Goal: Task Accomplishment & Management: Manage account settings

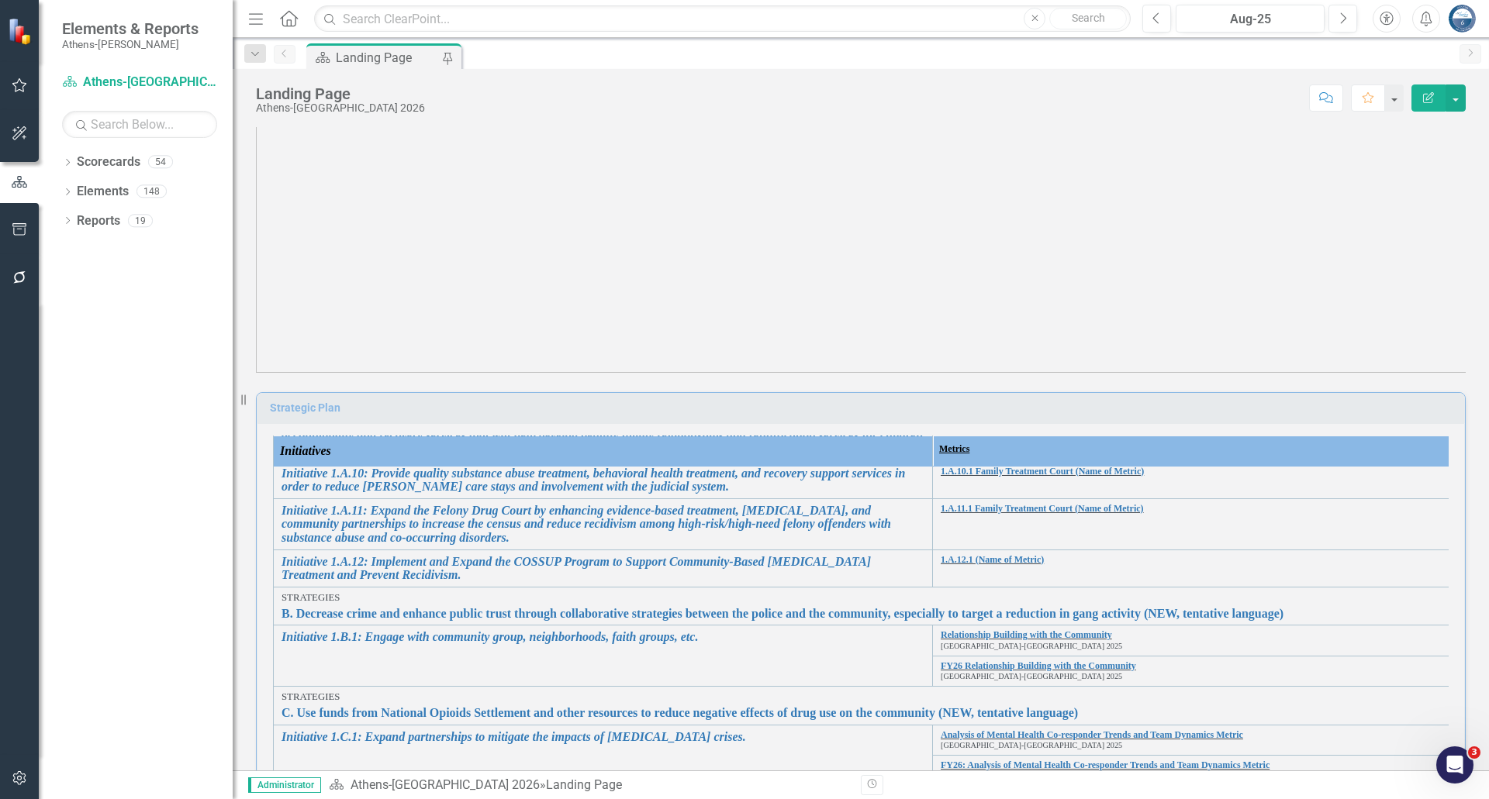
scroll to position [543, 0]
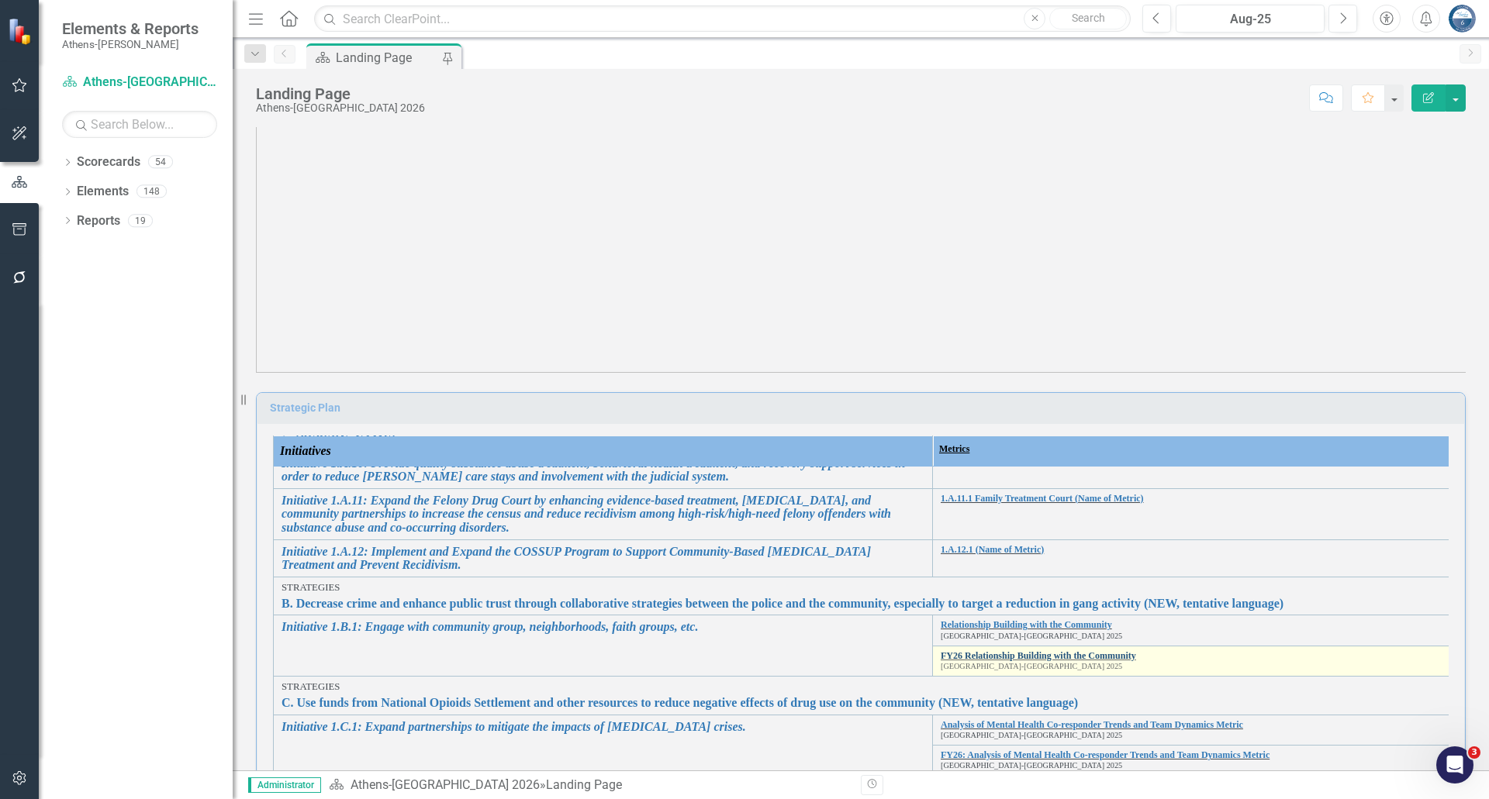
click at [992, 532] on link "FY26 Relationship Building with the Community" at bounding box center [1261, 656] width 643 height 10
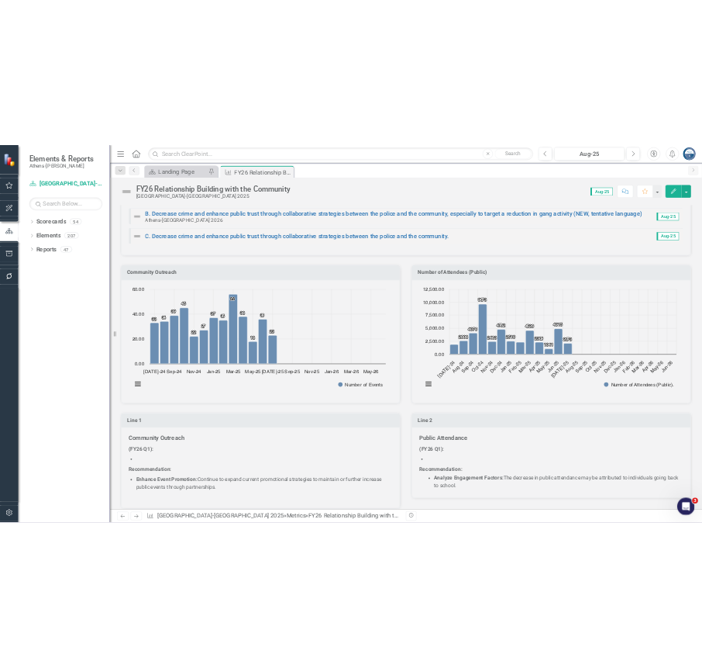
scroll to position [313, 0]
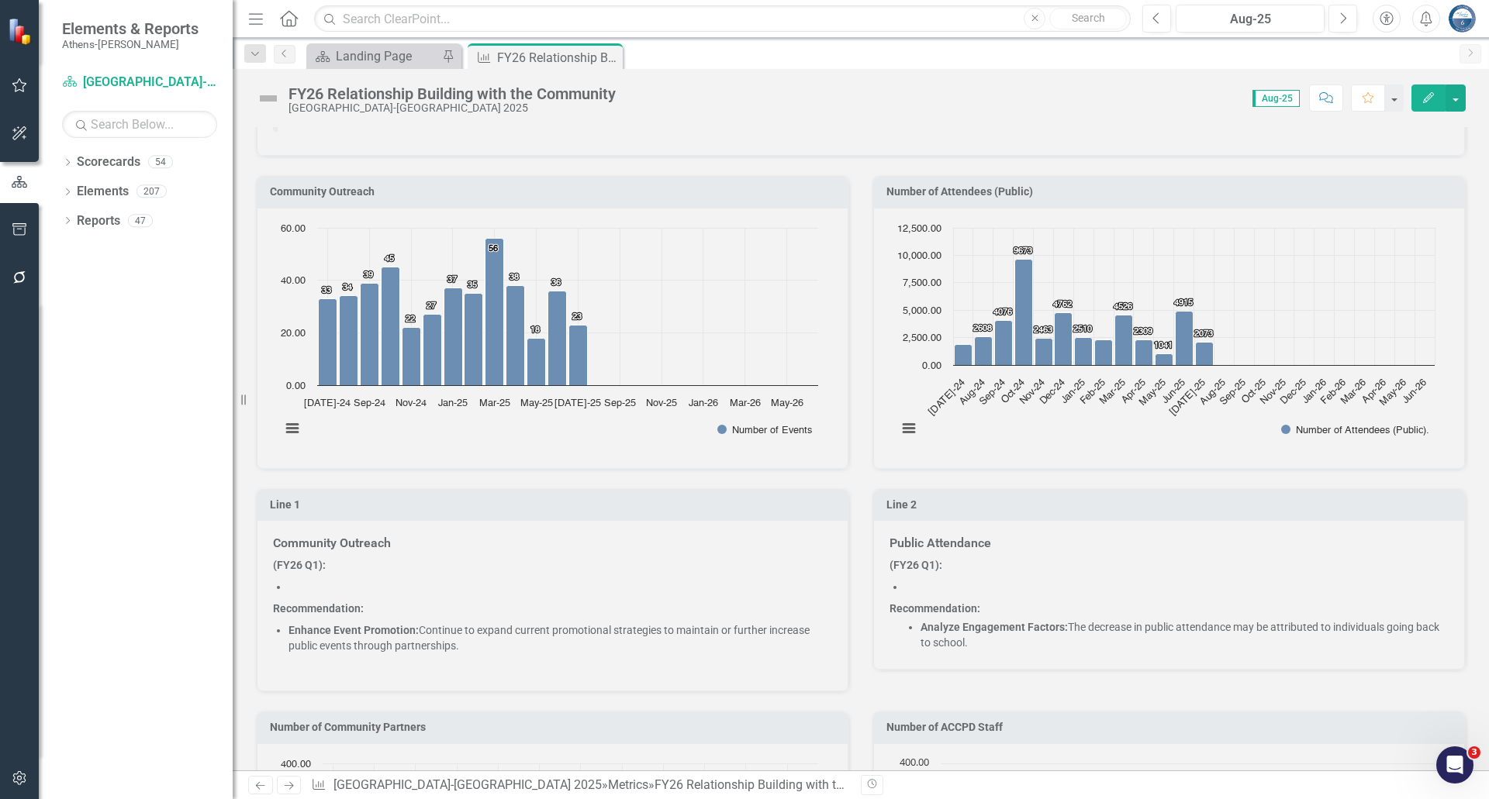
click at [619, 432] on icon "Created with Highcharts 11.4.8 Chart context menu 33 ​ 33 34 ​ 34 39 ​ 39 45 ​ …" at bounding box center [549, 336] width 553 height 233
click at [992, 439] on icon "Created with Highcharts 11.4.8 Chart context menu 1858 ​ 1858 2608 ​ 2608 4076 …" at bounding box center [1165, 336] width 553 height 233
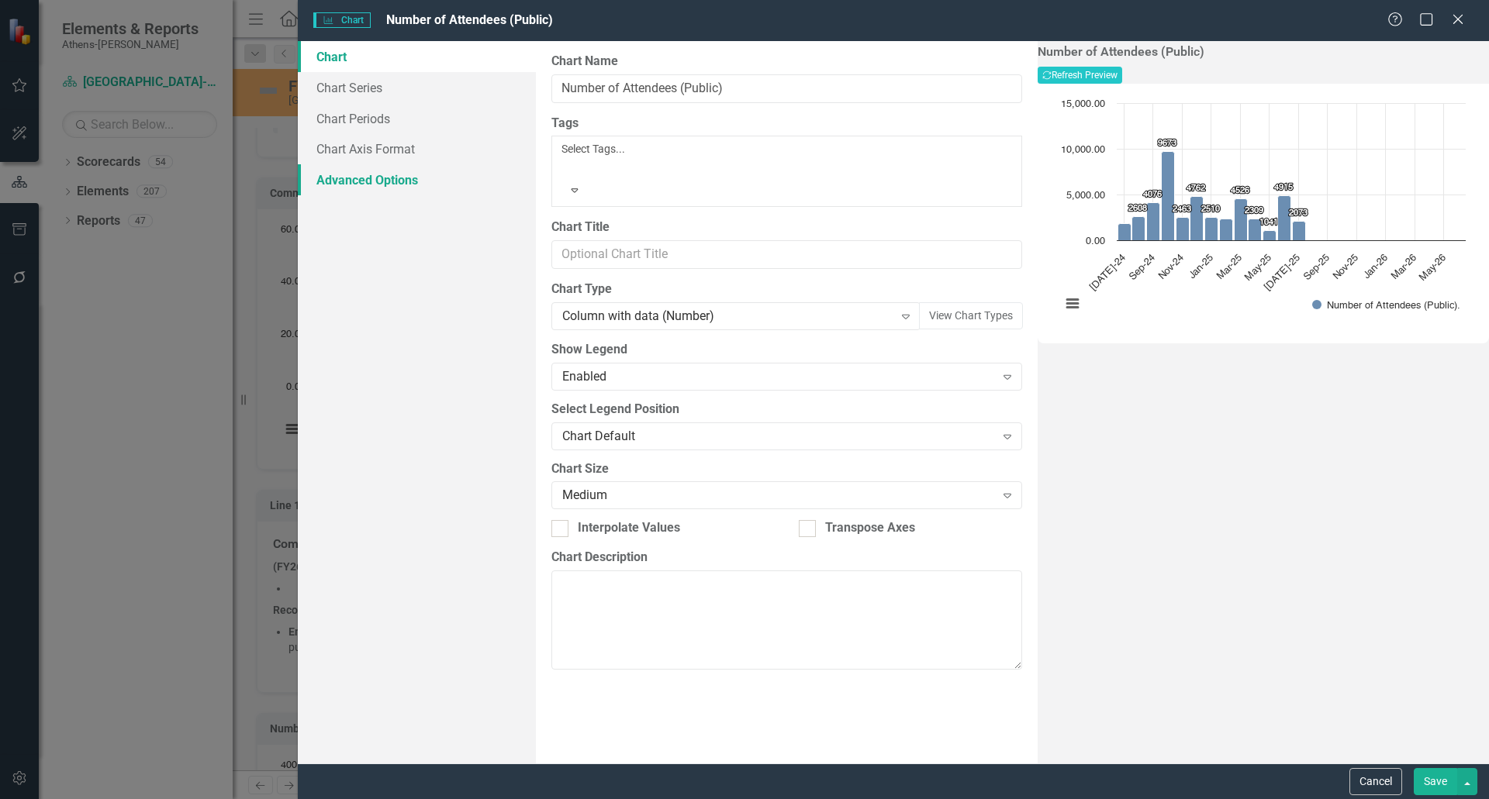
click at [370, 179] on link "Advanced Options" at bounding box center [417, 179] width 238 height 31
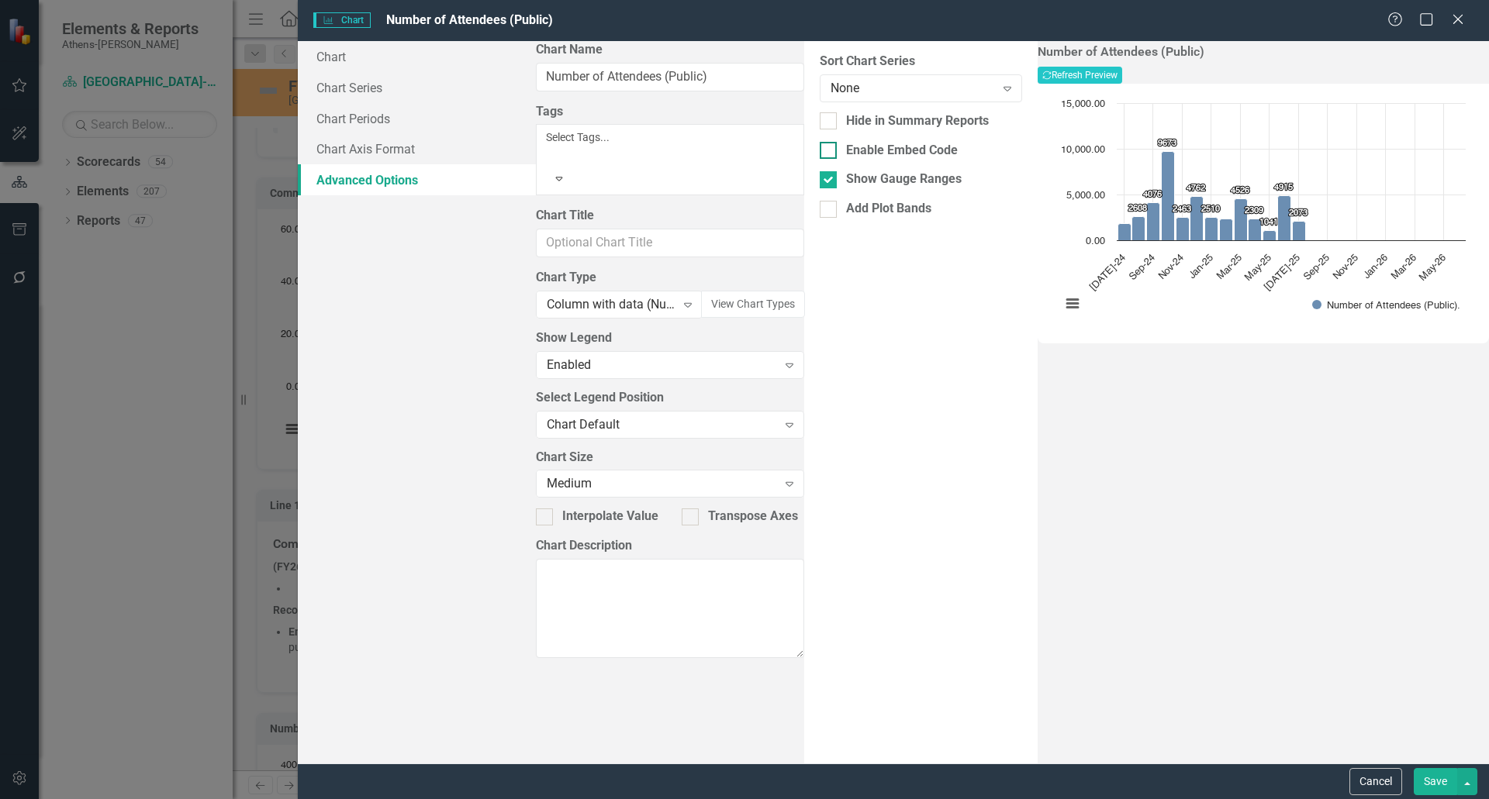
click at [819, 151] on div at bounding box center [827, 150] width 17 height 17
click at [819, 151] on input "Enable Embed Code" at bounding box center [824, 147] width 10 height 10
checkbox input "true"
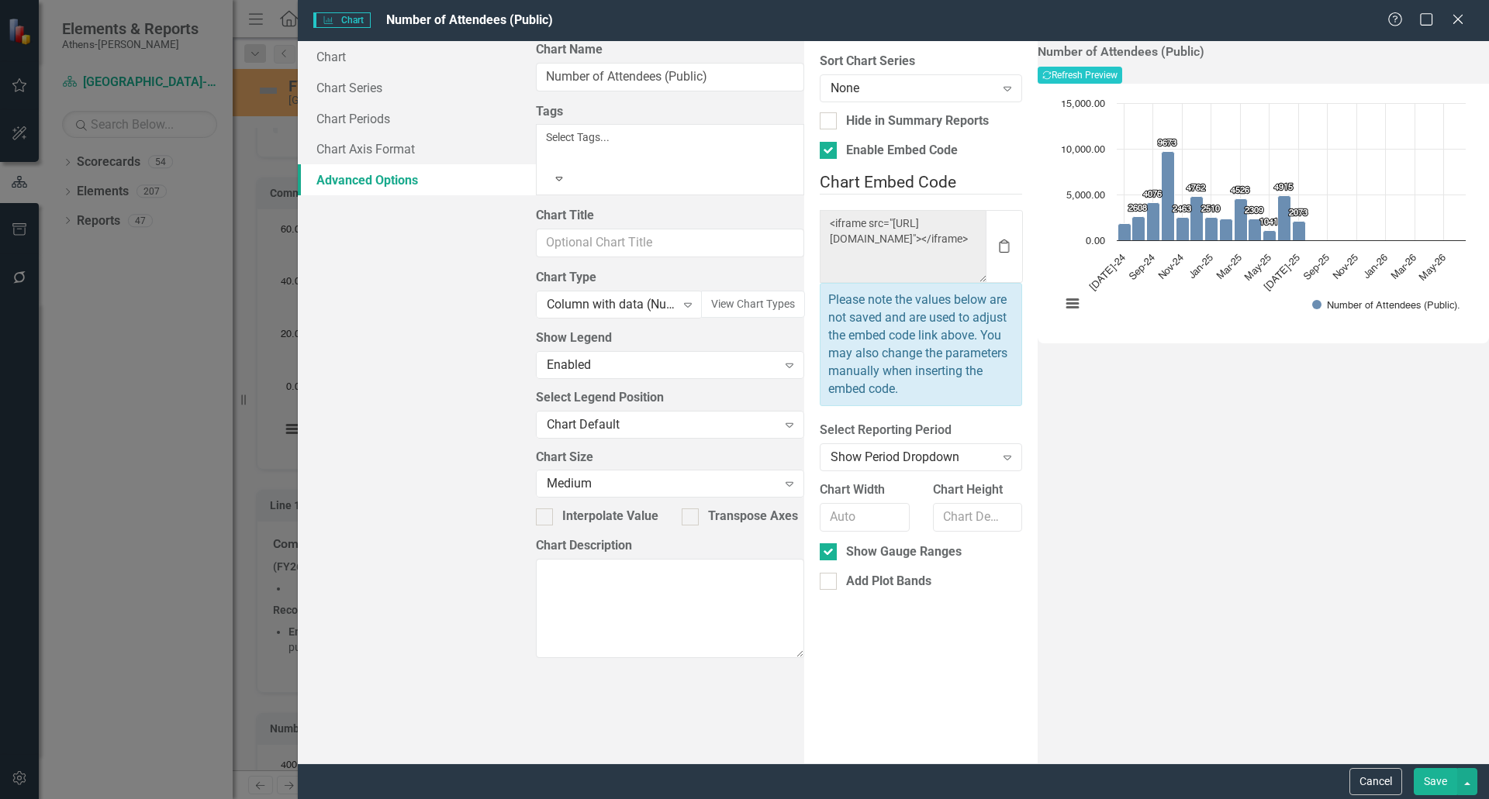
click at [992, 240] on icon "button" at bounding box center [1004, 247] width 10 height 14
click at [992, 240] on icon "Clipboard" at bounding box center [1003, 247] width 17 height 14
click at [992, 532] on button "Save" at bounding box center [1434, 781] width 43 height 27
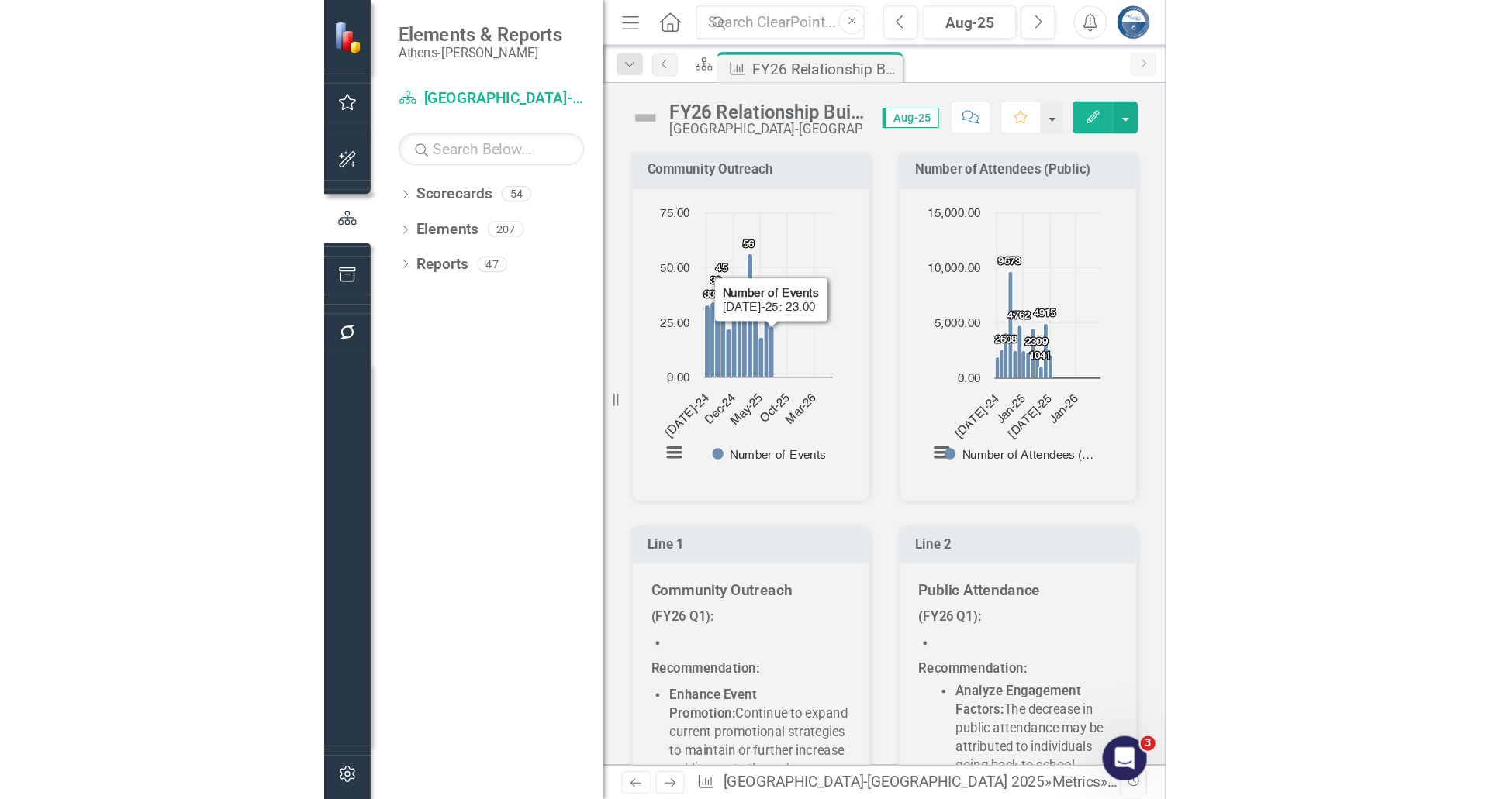
scroll to position [391, 0]
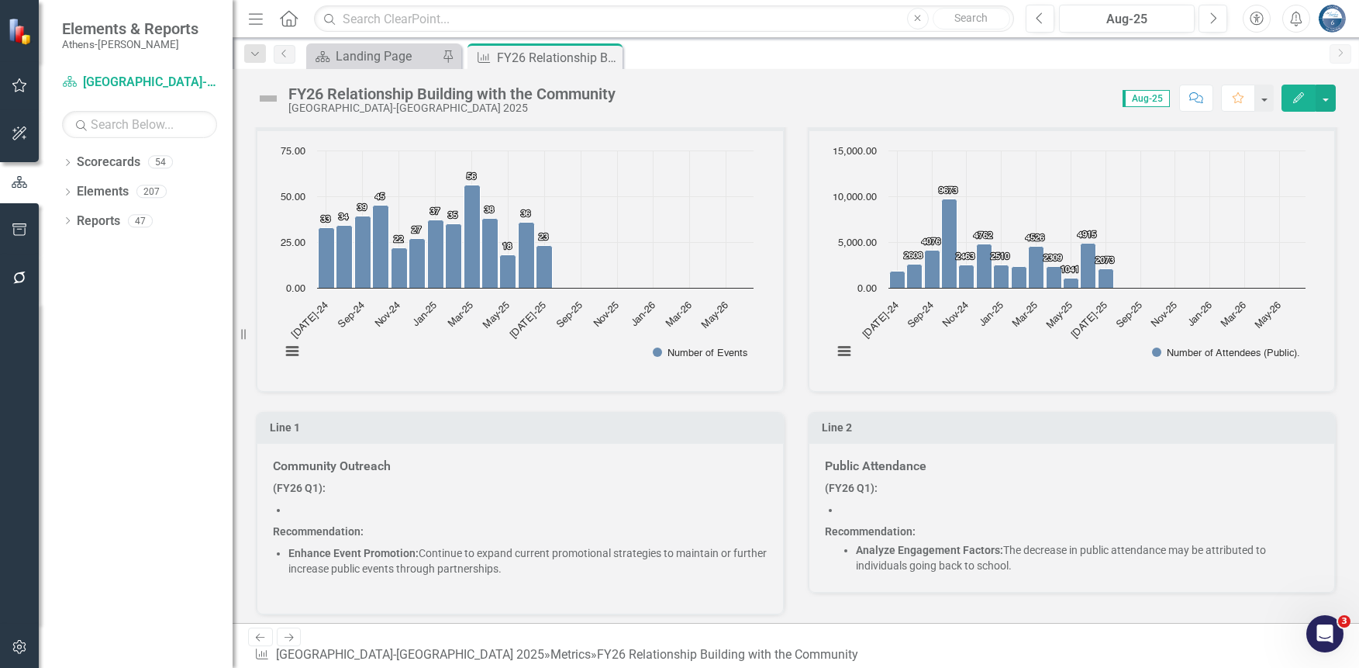
click at [942, 350] on icon "Created with Highcharts 11.4.8 Chart context menu 1858 ​ 1858 2608 ​ 2608 4076 …" at bounding box center [1069, 259] width 488 height 233
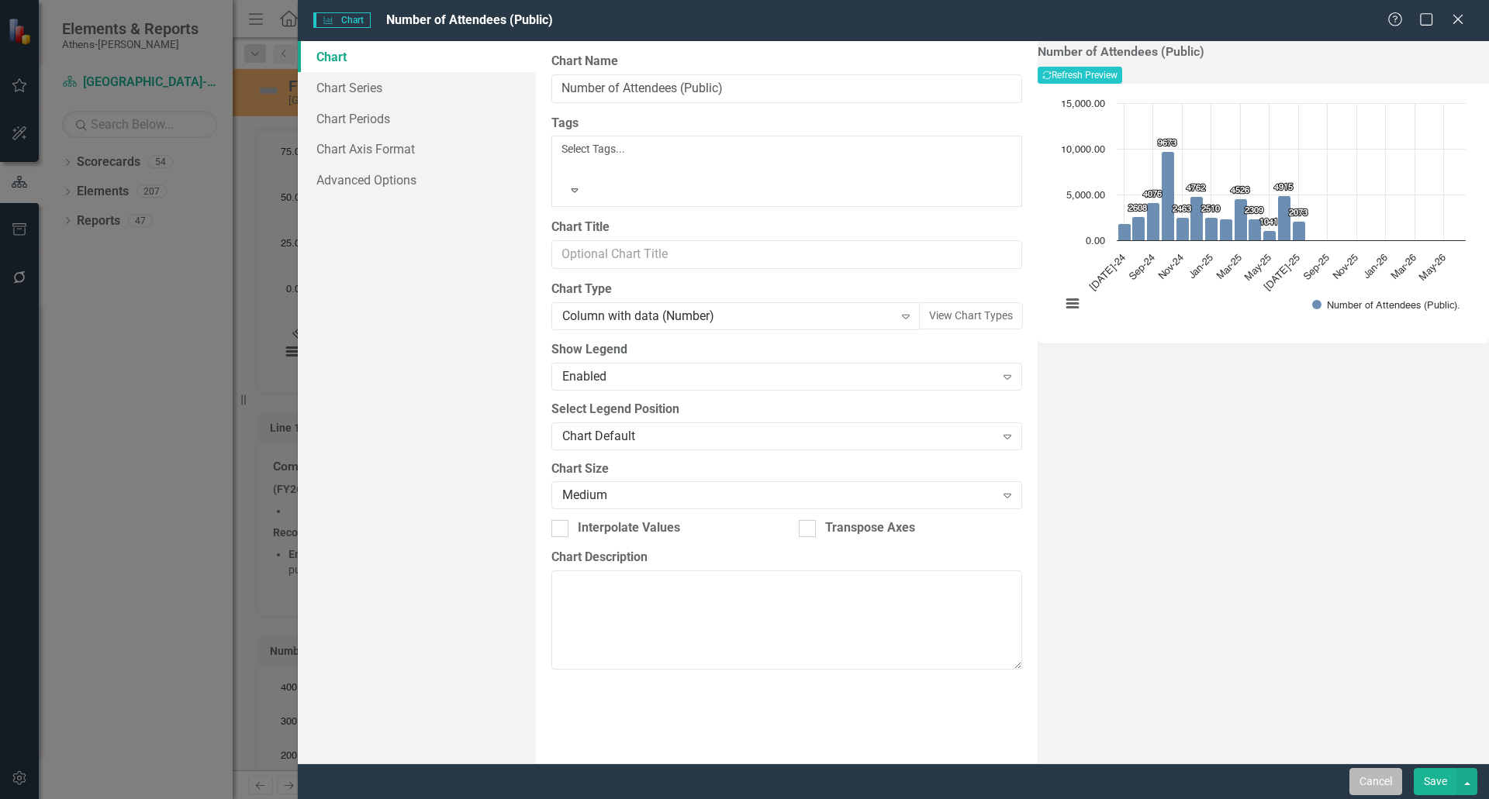
click at [992, 532] on button "Cancel" at bounding box center [1375, 781] width 53 height 27
